Goal: Transaction & Acquisition: Purchase product/service

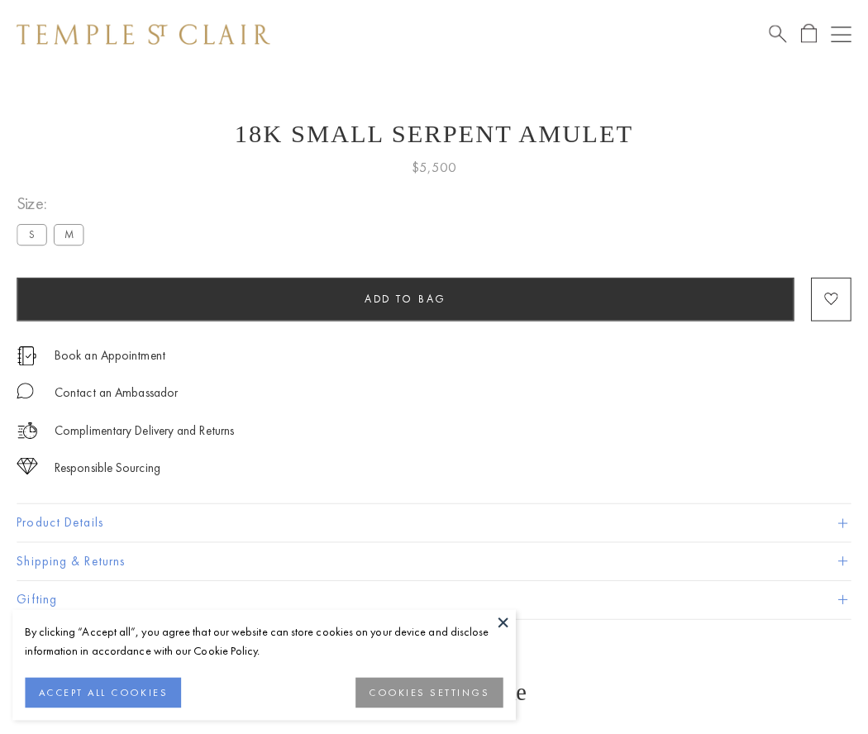
scroll to position [66, 0]
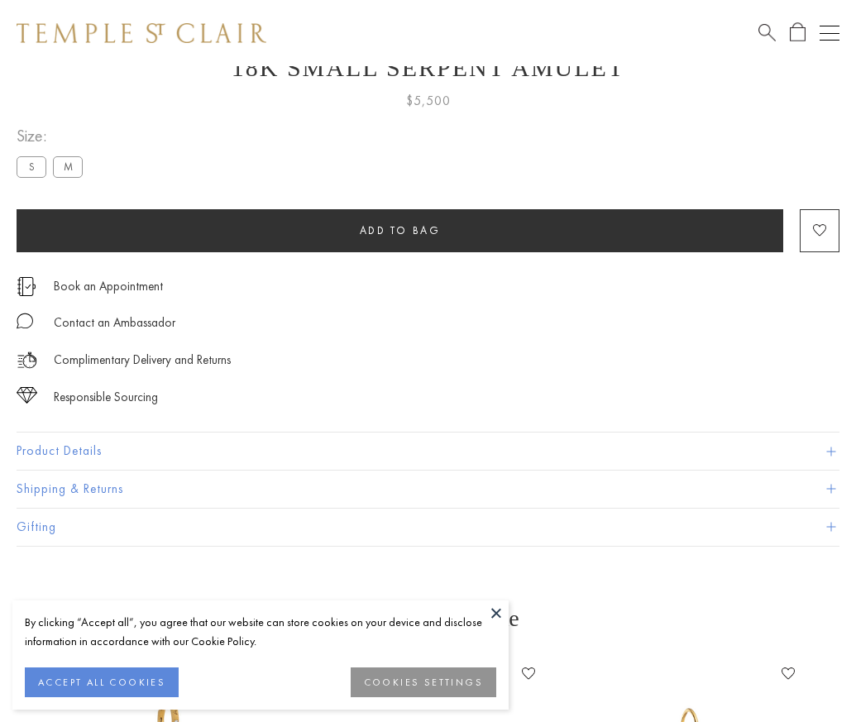
click at [399, 230] on span "Add to bag" at bounding box center [400, 230] width 81 height 14
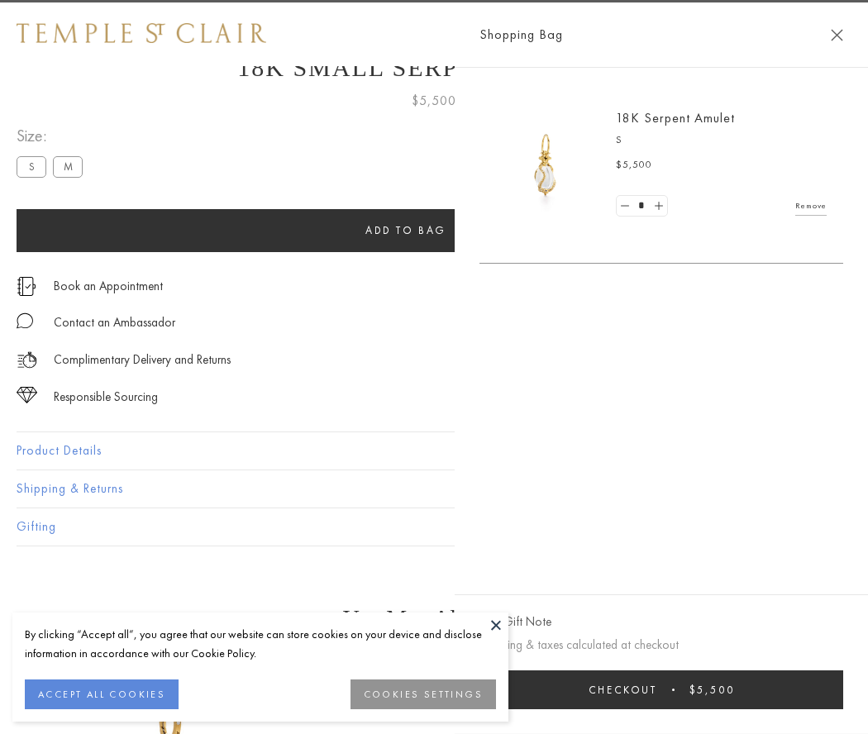
click at [657, 690] on span "Checkout" at bounding box center [623, 690] width 69 height 14
